Goal: Information Seeking & Learning: Learn about a topic

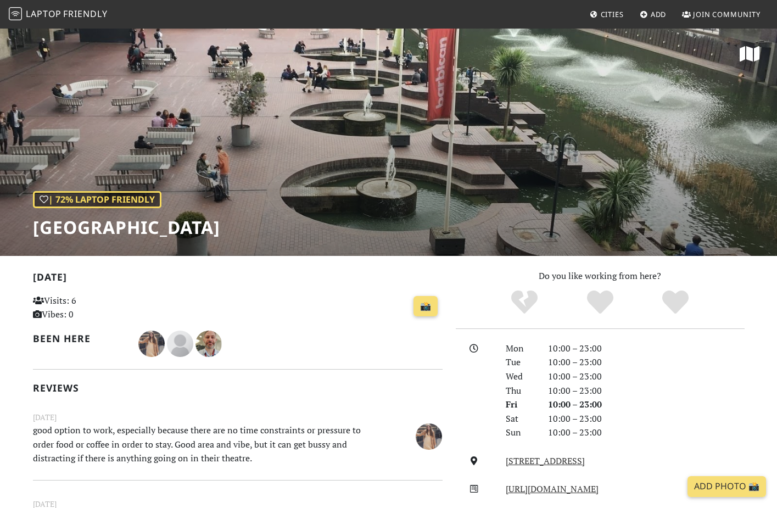
click at [71, 14] on span "Friendly" at bounding box center [85, 14] width 44 height 12
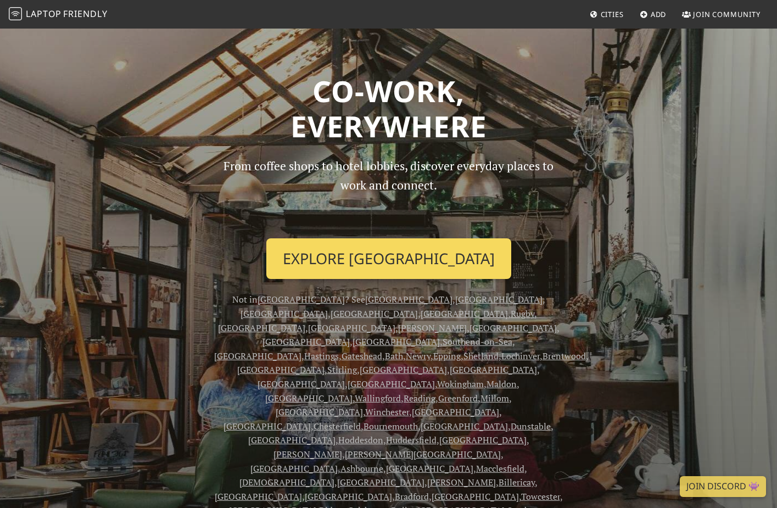
click at [394, 269] on link "Explore London" at bounding box center [388, 258] width 245 height 41
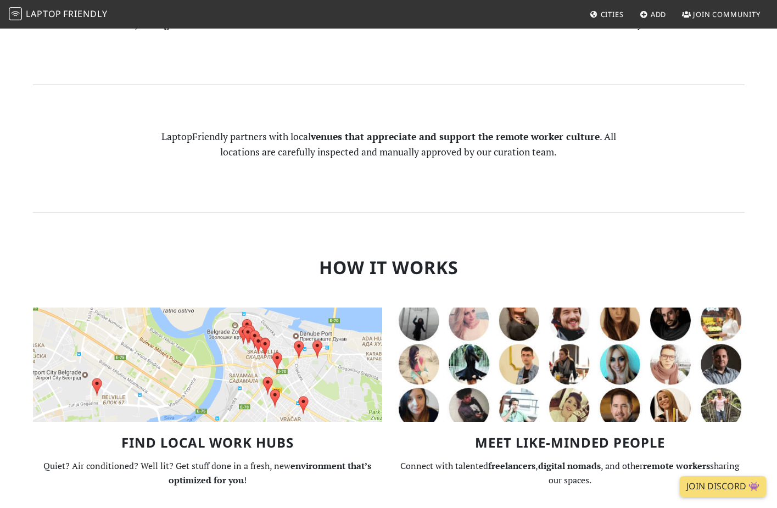
scroll to position [715, 0]
click at [217, 307] on img at bounding box center [207, 364] width 349 height 114
click at [271, 307] on img at bounding box center [207, 364] width 349 height 114
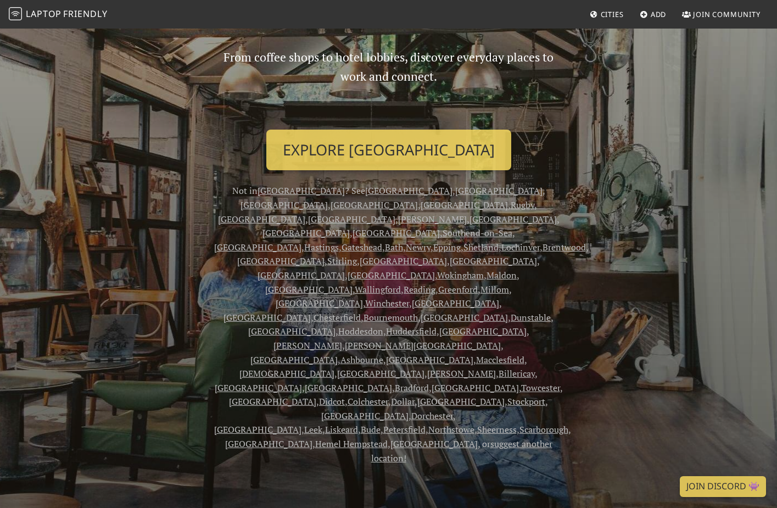
scroll to position [0, 0]
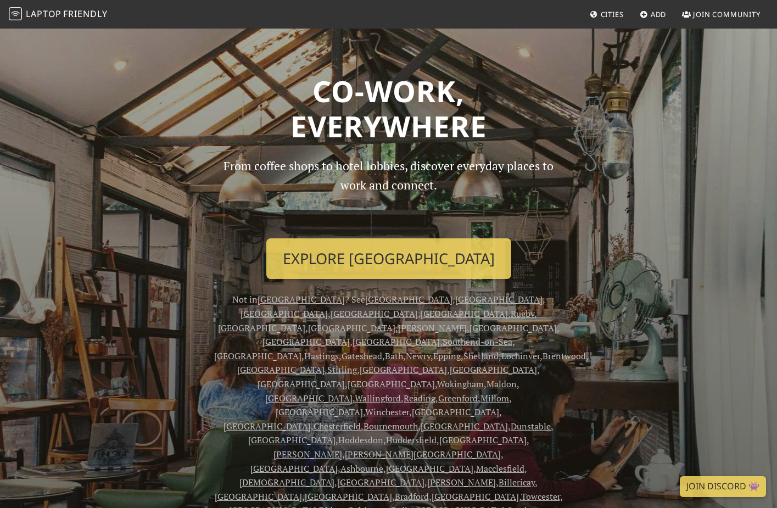
click at [610, 12] on span "Cities" at bounding box center [612, 14] width 23 height 10
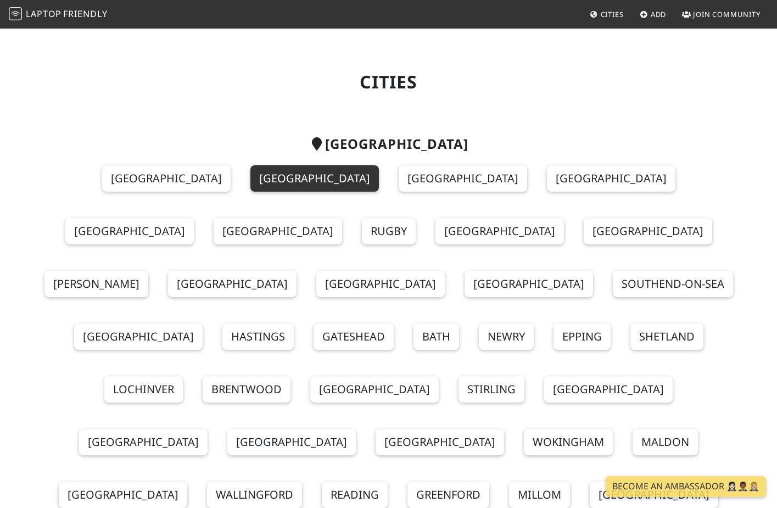
click at [251, 182] on link "London" at bounding box center [315, 178] width 129 height 26
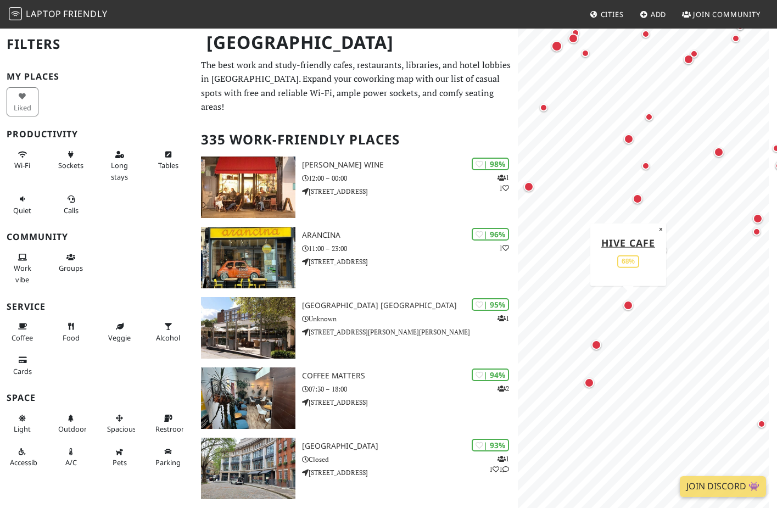
click at [630, 306] on div "Map marker" at bounding box center [629, 305] width 10 height 10
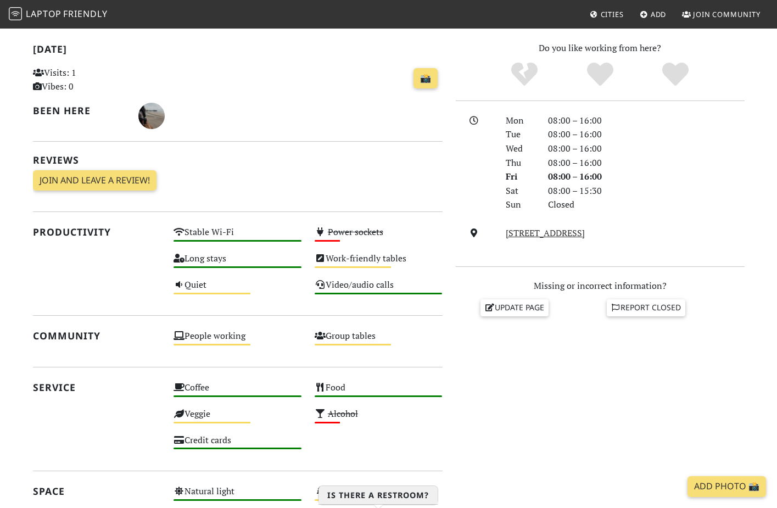
scroll to position [225, 0]
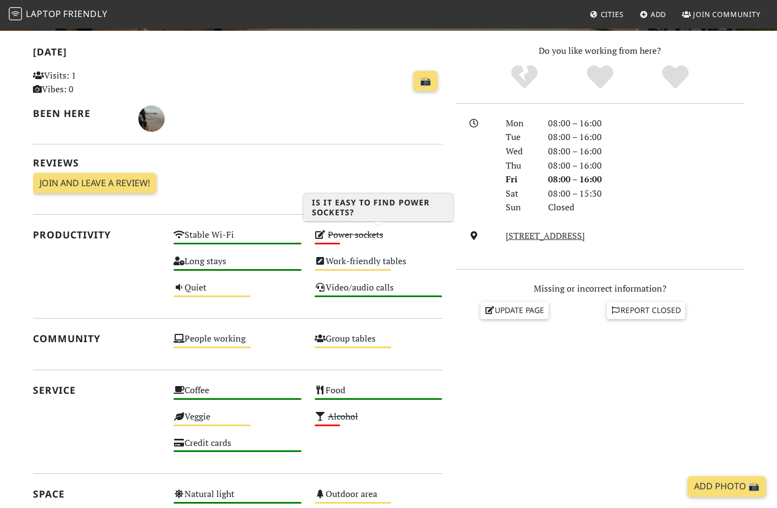
click at [353, 237] on s "Power sockets" at bounding box center [355, 235] width 55 height 12
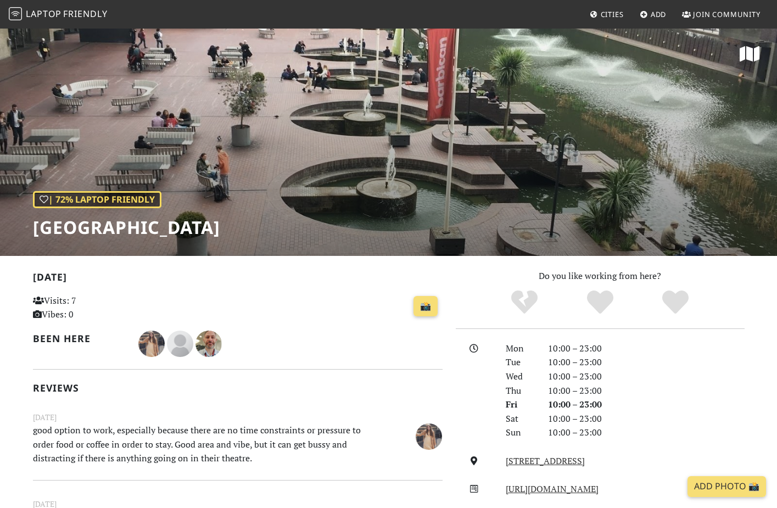
click at [609, 15] on span "Cities" at bounding box center [612, 14] width 23 height 10
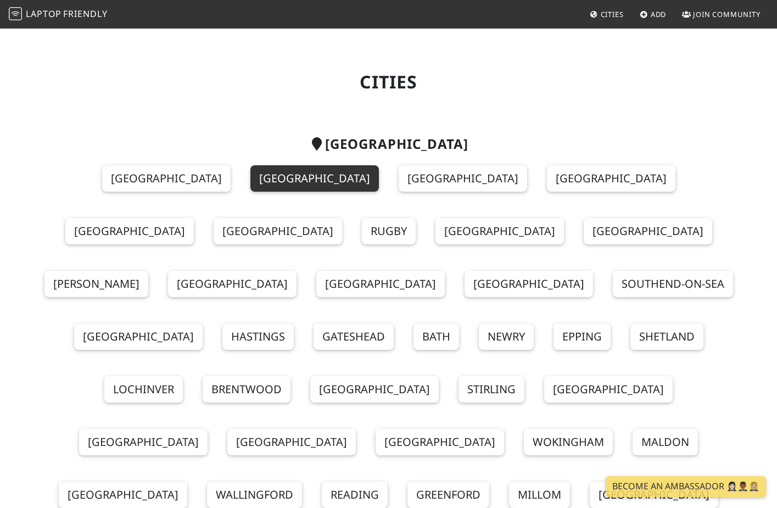
click at [251, 180] on link "London" at bounding box center [315, 178] width 129 height 26
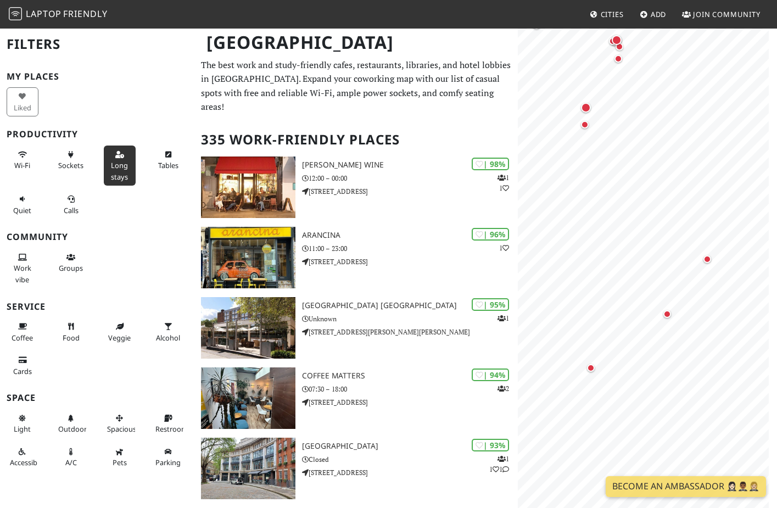
click at [121, 159] on button "Long stays" at bounding box center [120, 166] width 32 height 40
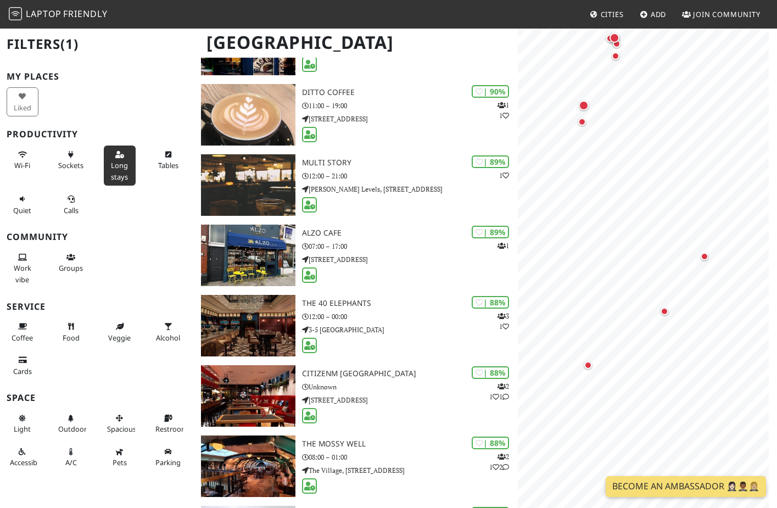
scroll to position [744, 0]
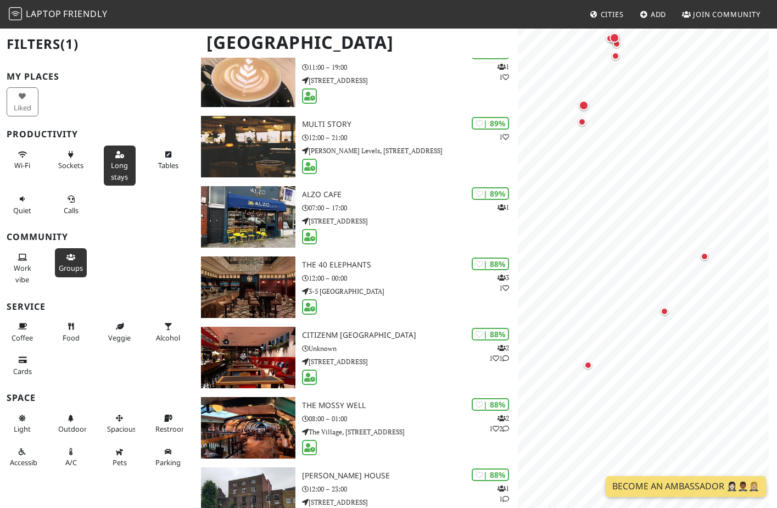
click at [68, 263] on span "Groups" at bounding box center [71, 268] width 24 height 10
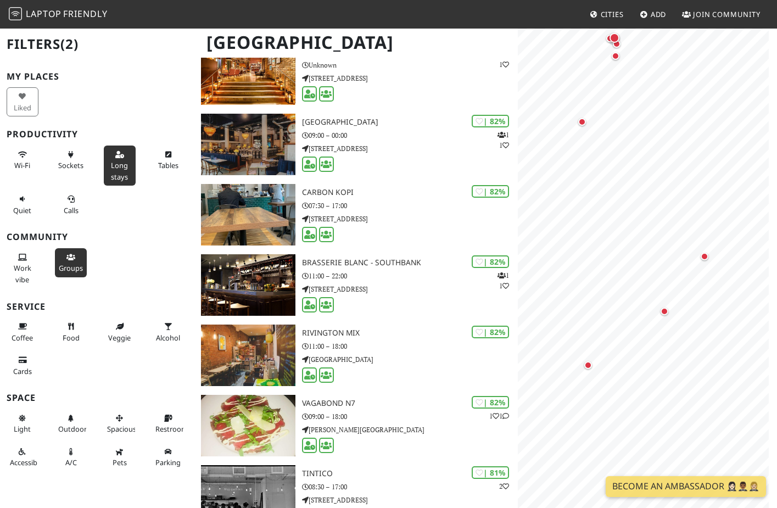
scroll to position [681, 0]
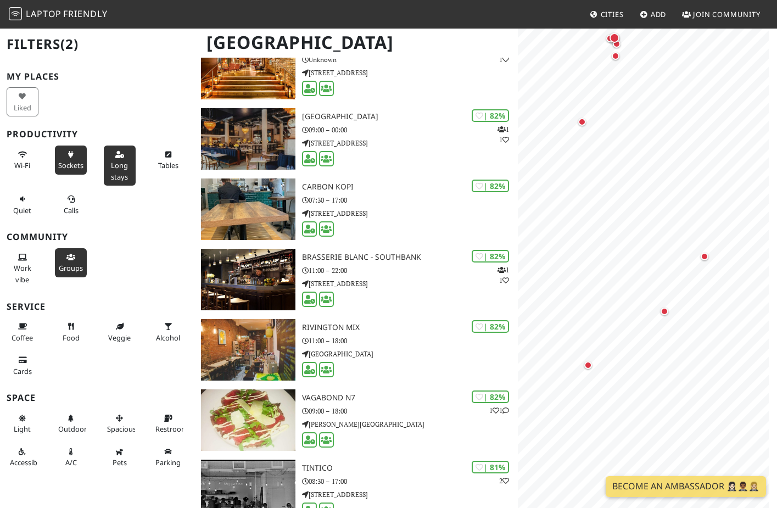
click at [69, 160] on span "Sockets" at bounding box center [70, 165] width 25 height 10
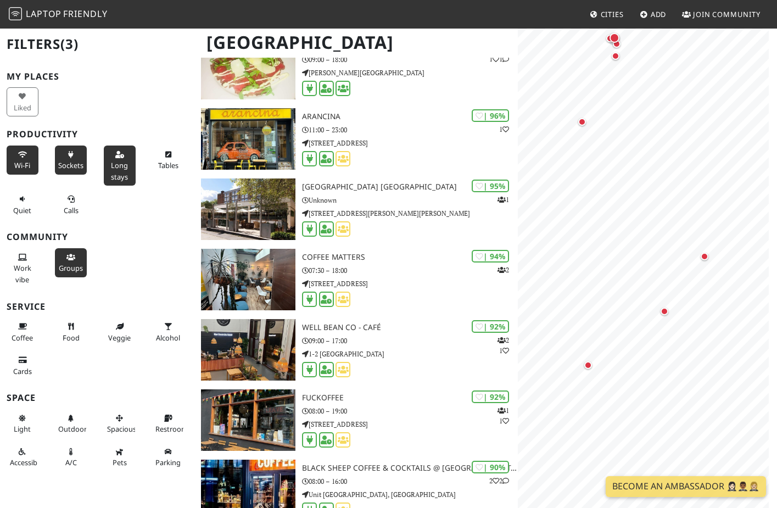
click at [22, 156] on icon at bounding box center [22, 155] width 9 height 7
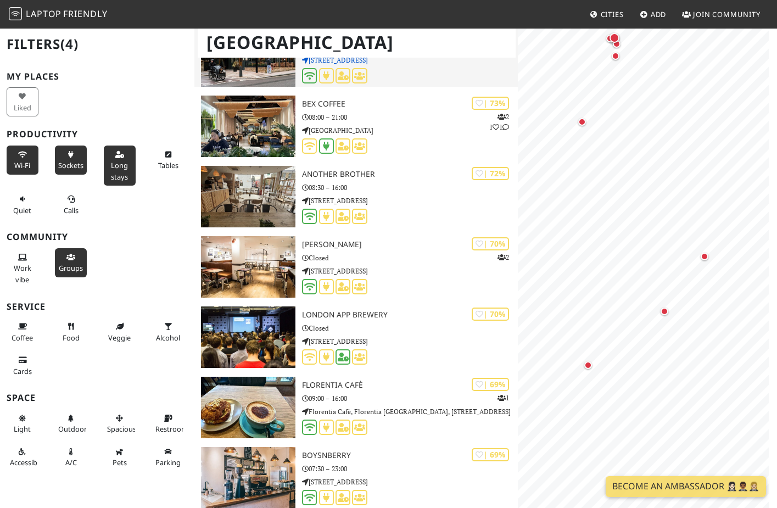
scroll to position [6181, 0]
